Goal: Communication & Community: Answer question/provide support

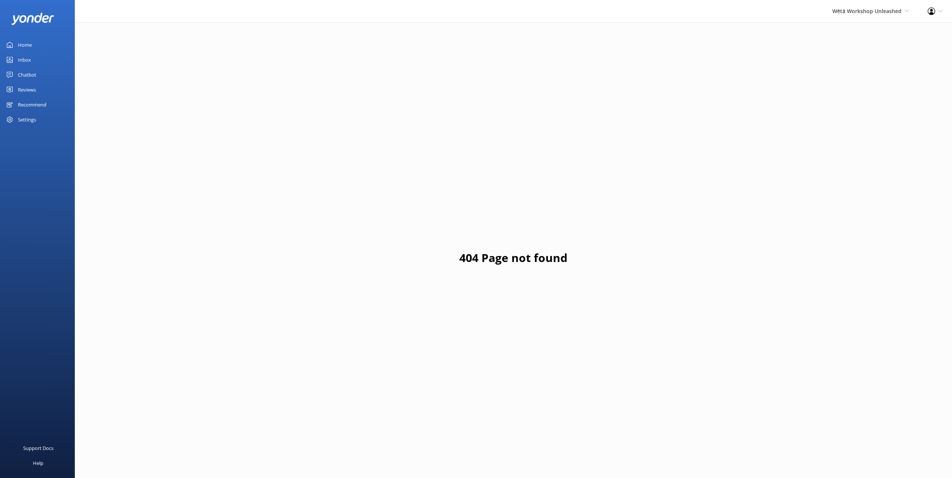
click at [29, 91] on div "Reviews" at bounding box center [27, 89] width 18 height 15
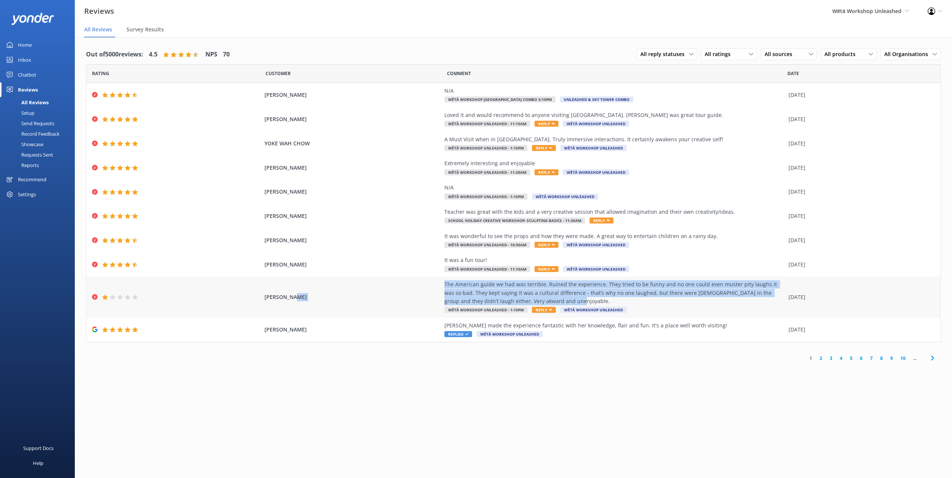
drag, startPoint x: 547, startPoint y: 303, endPoint x: 416, endPoint y: 283, distance: 132.1
click at [421, 284] on div "[PERSON_NAME] The American guide we had was terrible. Ruined the experience. Th…" at bounding box center [513, 297] width 854 height 41
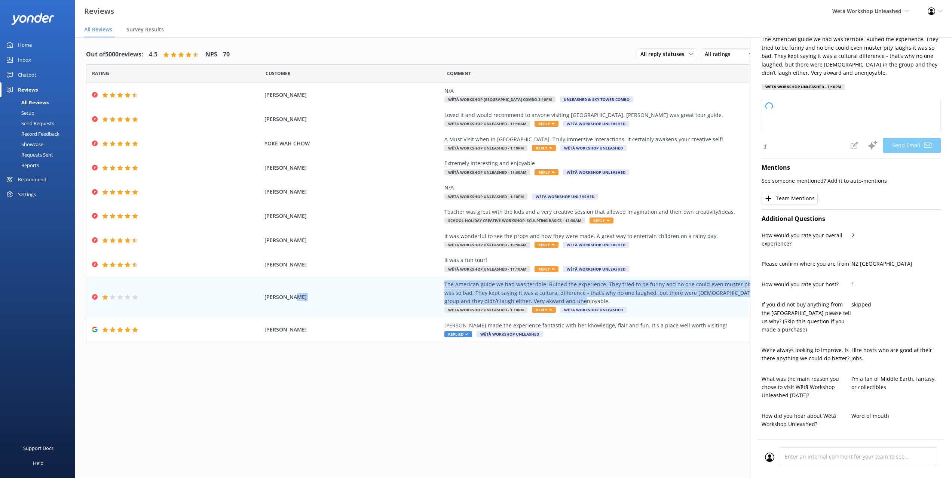
scroll to position [217, 0]
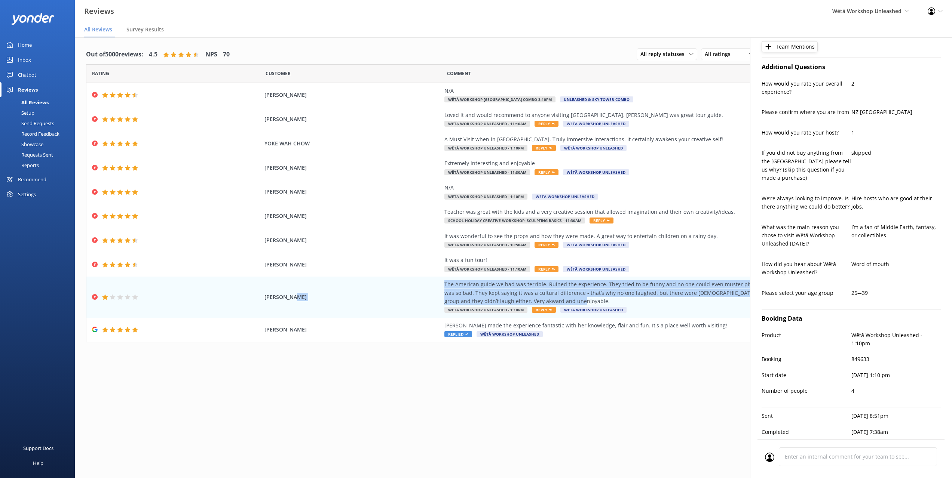
type textarea "Kia [PERSON_NAME], Thank you for sharing your feedback with us. I’m really sorr…"
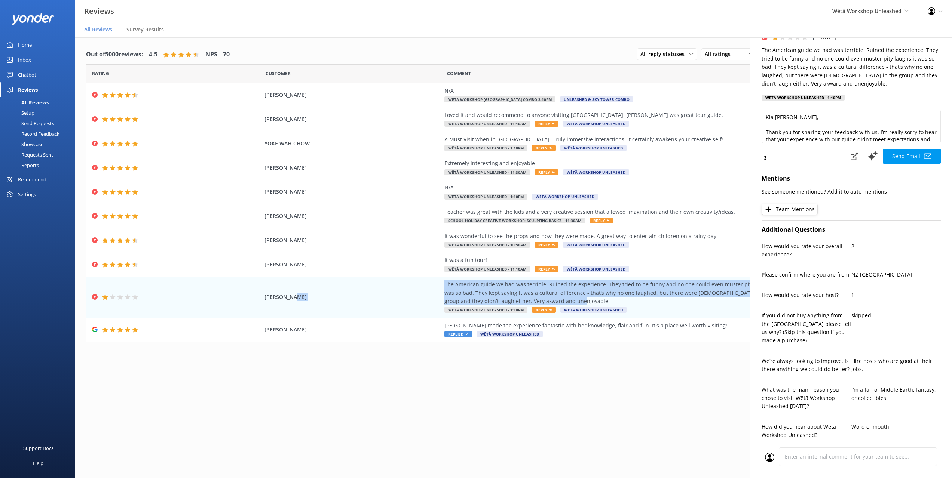
scroll to position [0, 0]
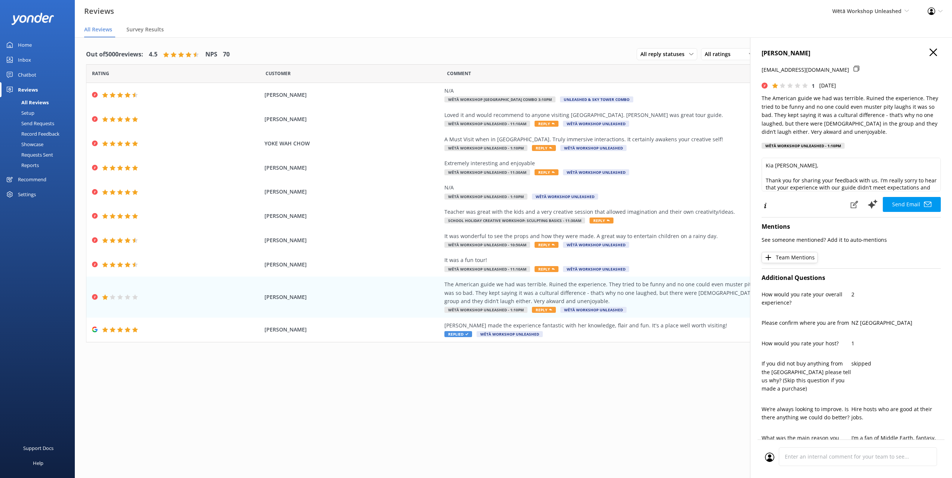
click at [926, 57] on h4 "[PERSON_NAME]" at bounding box center [851, 54] width 179 height 10
click at [930, 52] on use "button" at bounding box center [933, 52] width 7 height 7
